Goal: Task Accomplishment & Management: Use online tool/utility

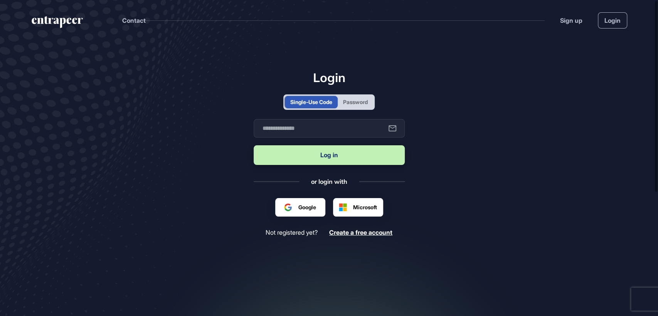
click at [356, 98] on div "Password" at bounding box center [355, 102] width 25 height 8
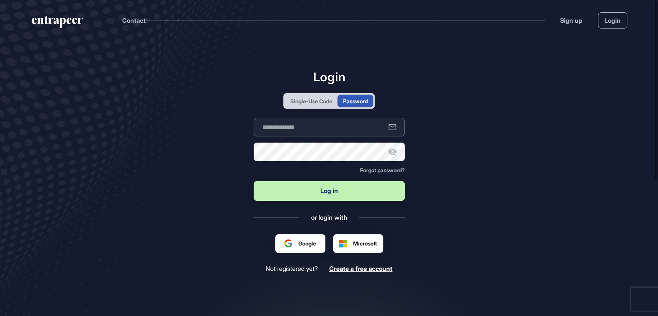
type input "**********"
click at [331, 204] on div "**********" at bounding box center [329, 170] width 151 height 203
click at [335, 197] on button "Log in" at bounding box center [329, 191] width 151 height 20
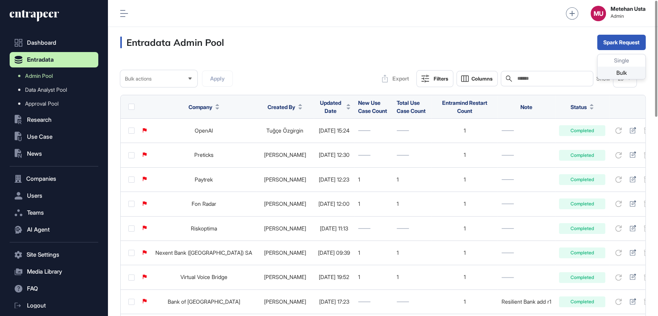
click at [609, 69] on div "Bulk" at bounding box center [622, 73] width 48 height 12
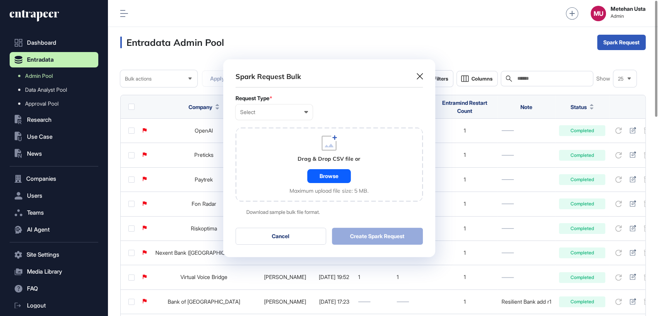
scroll to position [0, 3]
click at [288, 109] on div "Select" at bounding box center [274, 112] width 68 height 6
click at [0, 0] on div "Company" at bounding box center [0, 0] width 0 height 0
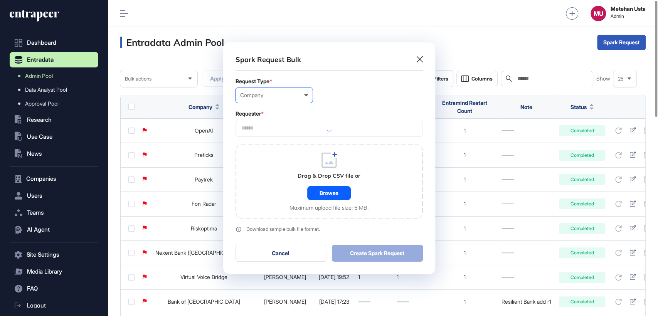
scroll to position [231, 212]
click at [280, 129] on input "text" at bounding box center [329, 128] width 177 height 7
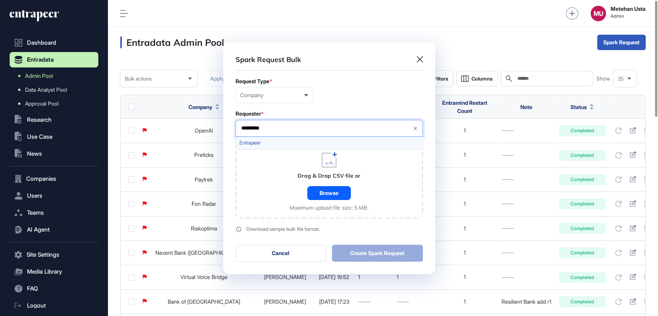
type input "*********"
click at [272, 143] on span "Entrapeer" at bounding box center [329, 143] width 179 height 6
click at [334, 106] on form "Request Type * Company User Company Customer Request ID Requester * Entrapeer *…" at bounding box center [329, 155] width 187 height 154
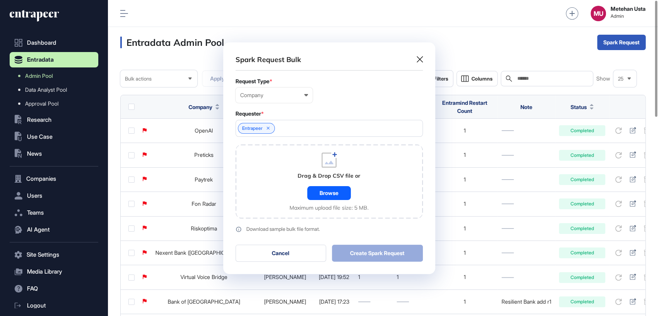
click at [327, 174] on div "Drag & Drop CSV file or Browse Maximum upload file size: 5 MB." at bounding box center [329, 181] width 79 height 59
click at [326, 191] on div "Browse" at bounding box center [329, 193] width 44 height 14
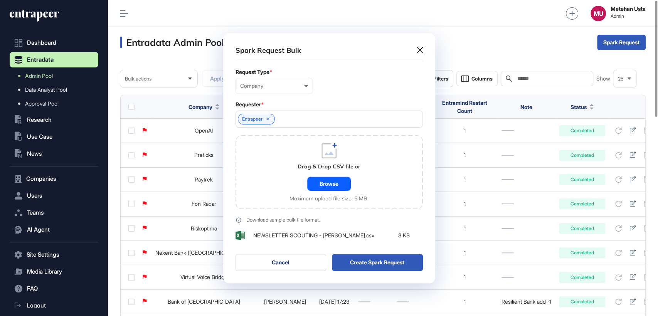
scroll to position [251, 212]
click at [370, 263] on button "Create Spark Request" at bounding box center [377, 263] width 91 height 17
